Goal: Transaction & Acquisition: Obtain resource

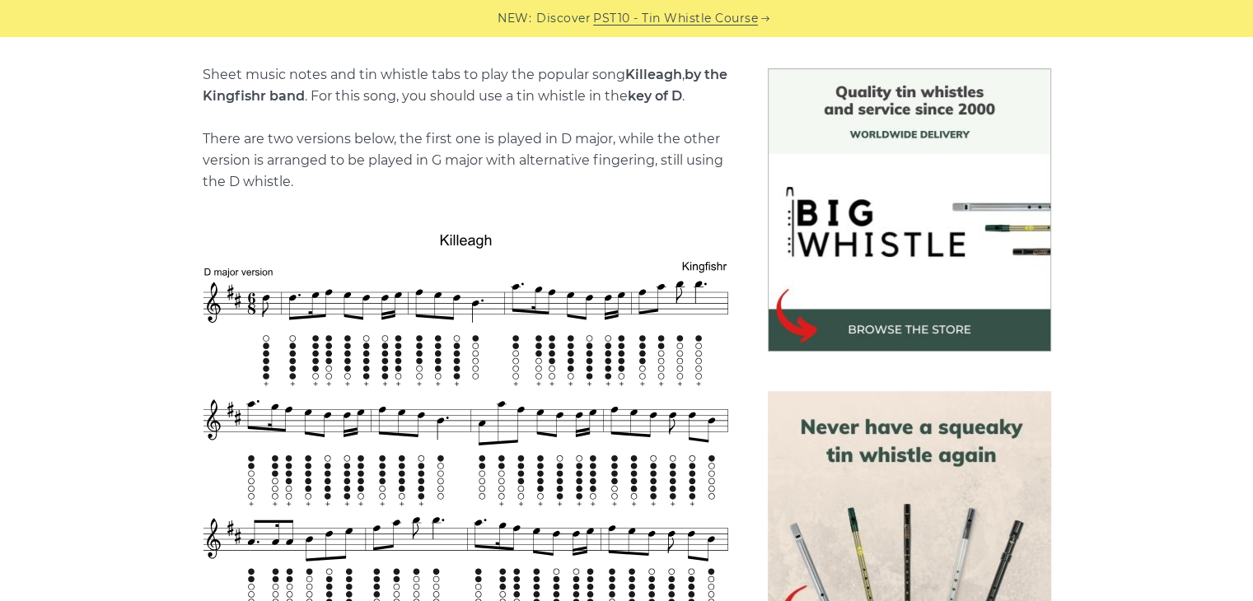
scroll to position [412, 0]
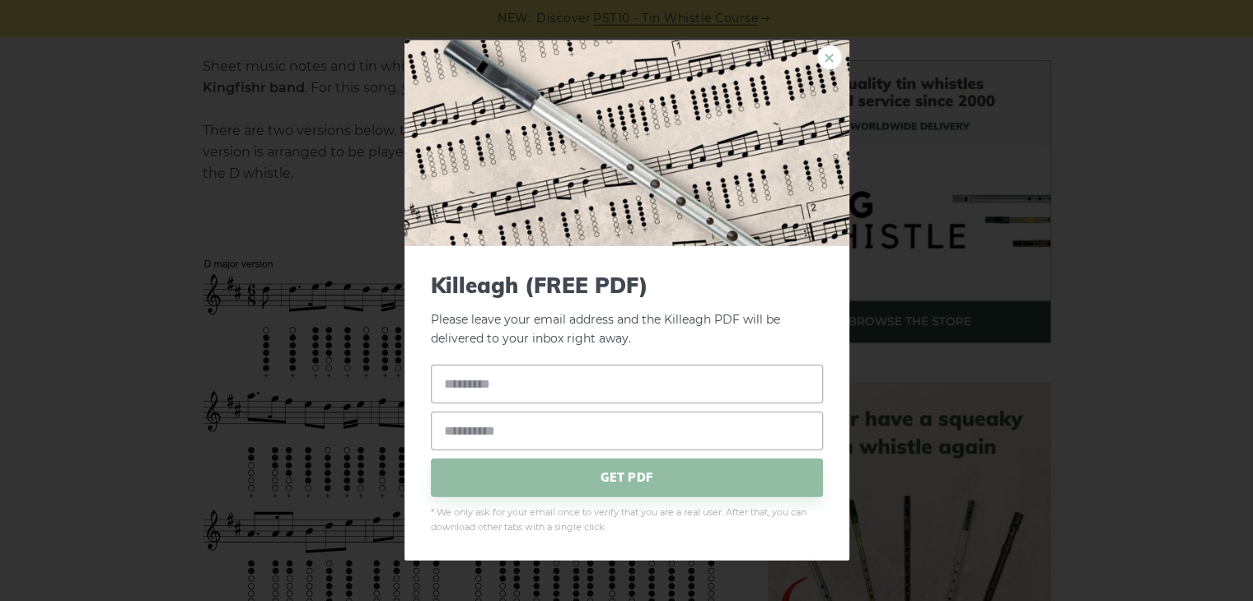
click at [830, 54] on link "×" at bounding box center [829, 57] width 25 height 25
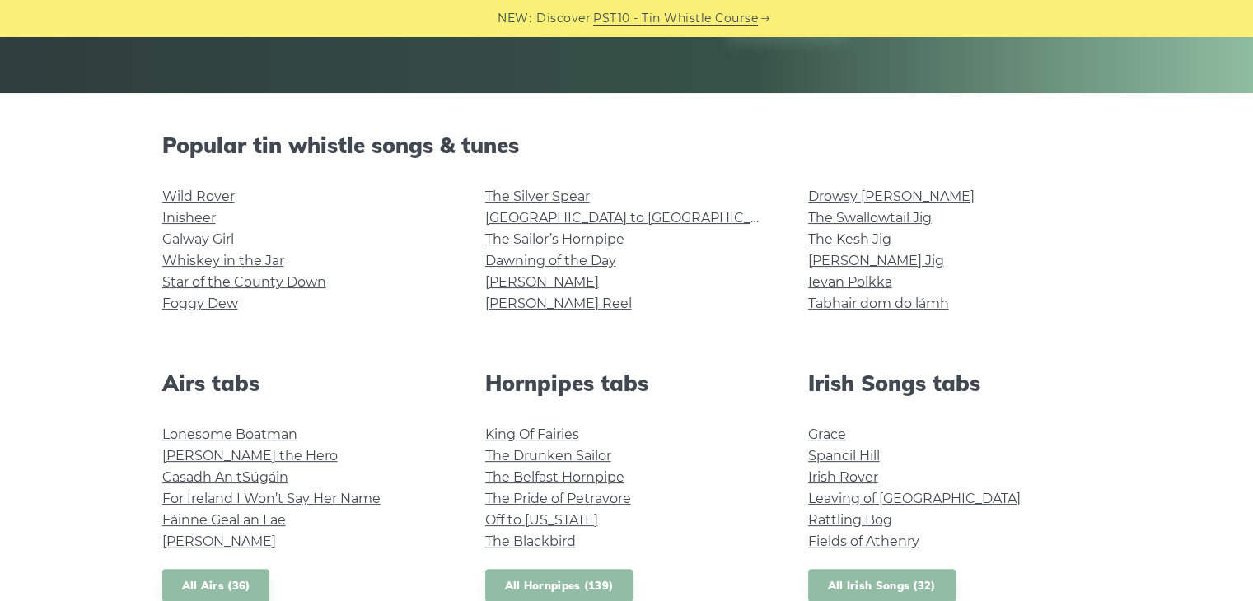
scroll to position [380, 0]
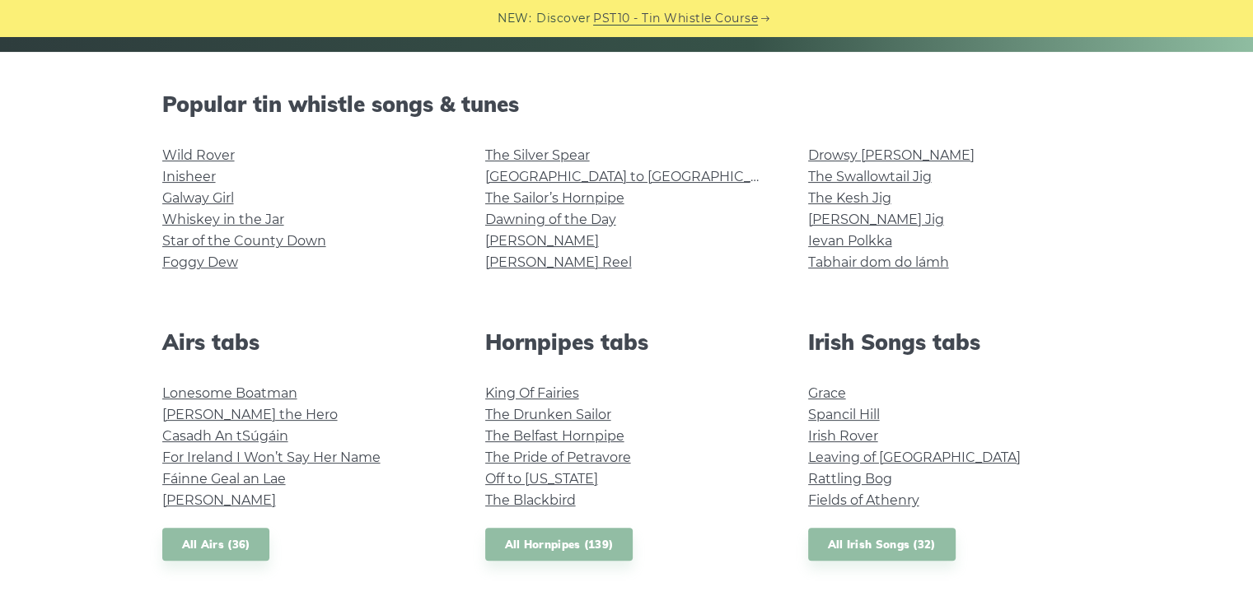
drag, startPoint x: 1259, startPoint y: 120, endPoint x: 1244, endPoint y: 199, distance: 80.6
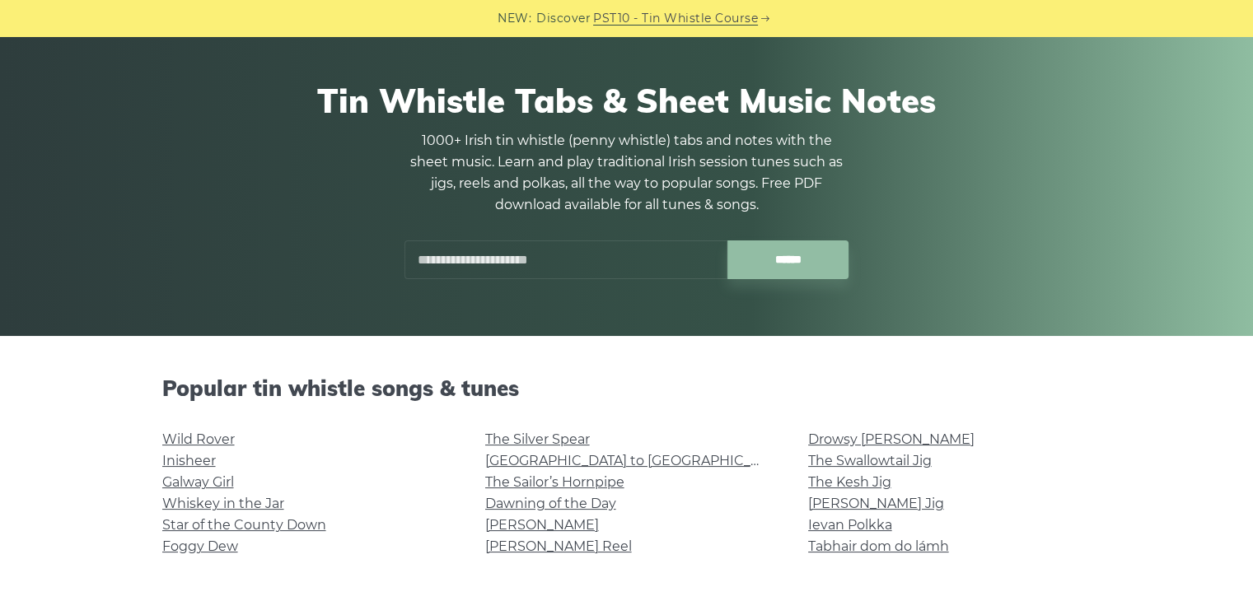
scroll to position [0, 0]
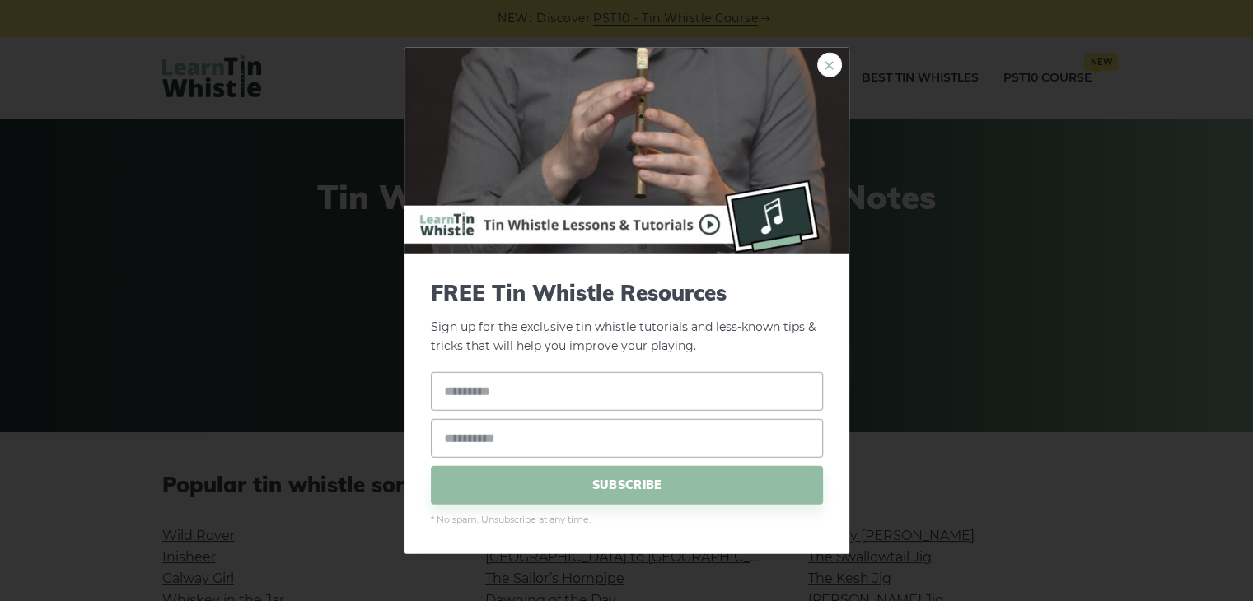
click at [828, 65] on link "×" at bounding box center [829, 65] width 25 height 25
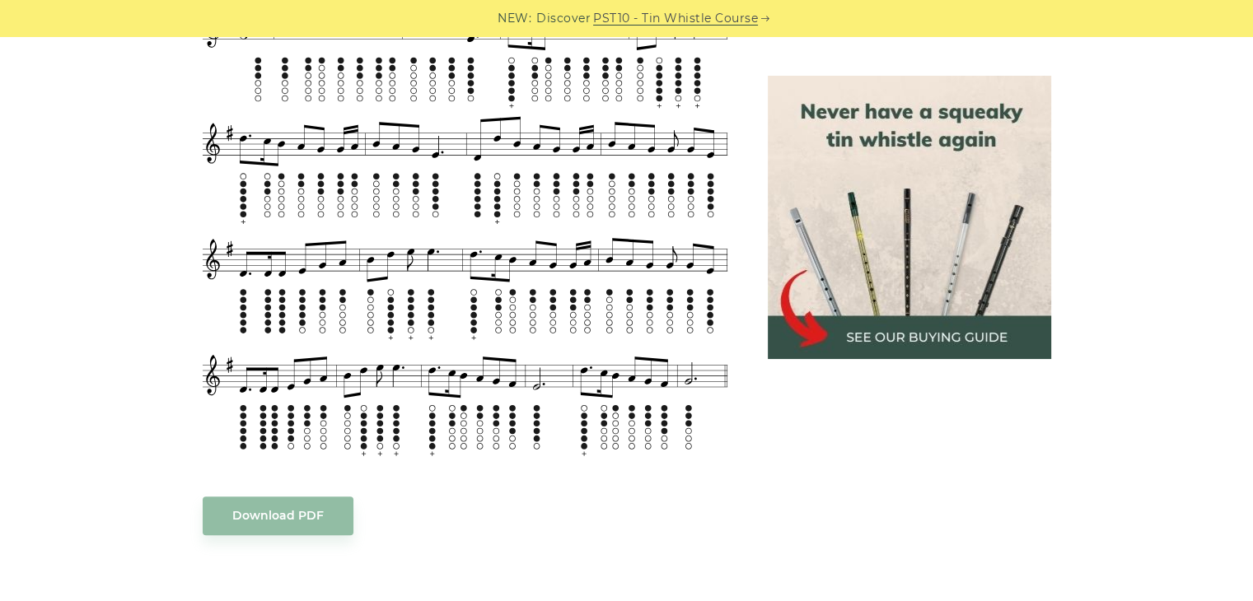
scroll to position [1202, 0]
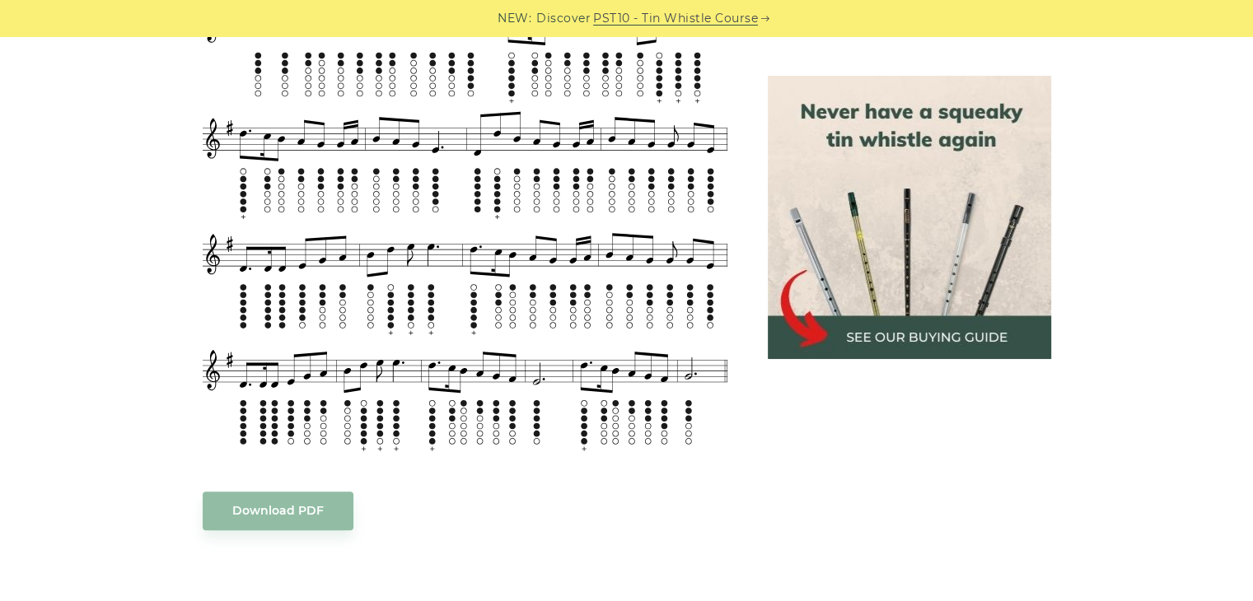
drag, startPoint x: 1263, startPoint y: 62, endPoint x: 1242, endPoint y: 245, distance: 184.9
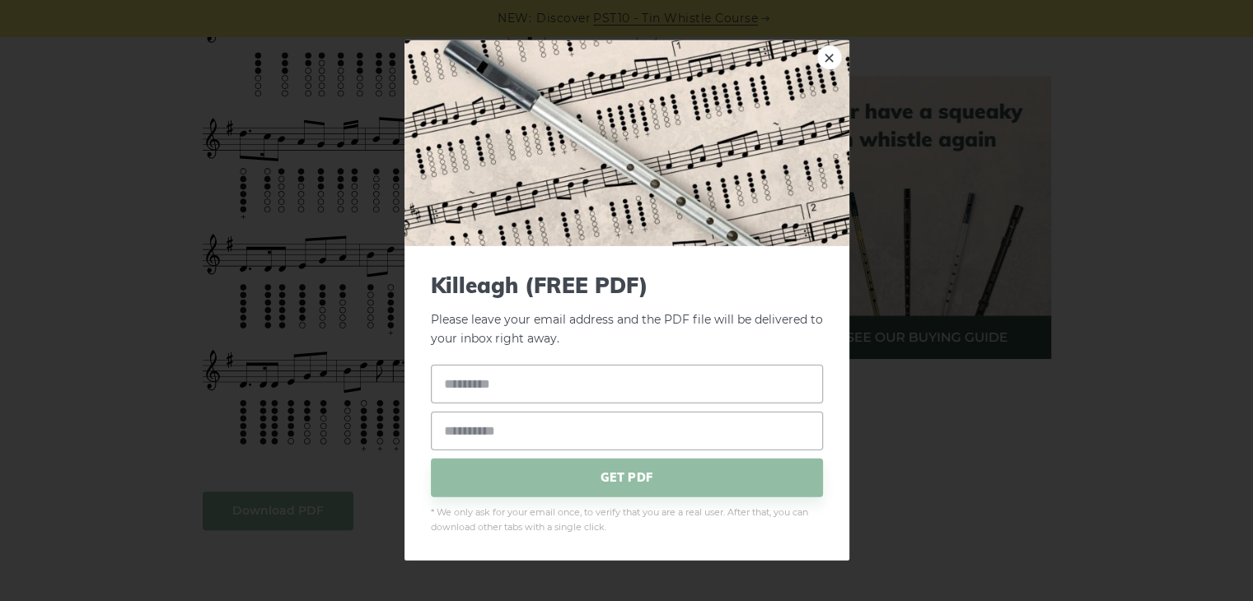
click at [520, 389] on input "text" at bounding box center [627, 383] width 392 height 39
type input "***"
type input "**********"
click at [625, 479] on span "GET PDF" at bounding box center [627, 477] width 392 height 39
